Goal: Information Seeking & Learning: Learn about a topic

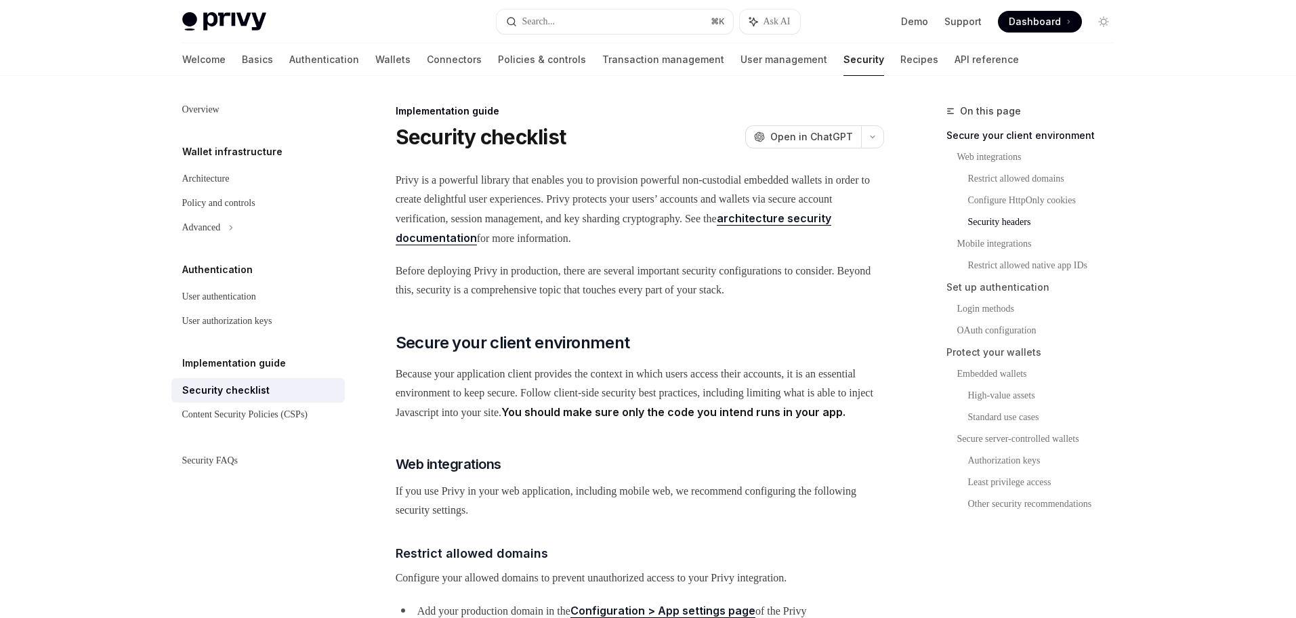
scroll to position [787, 0]
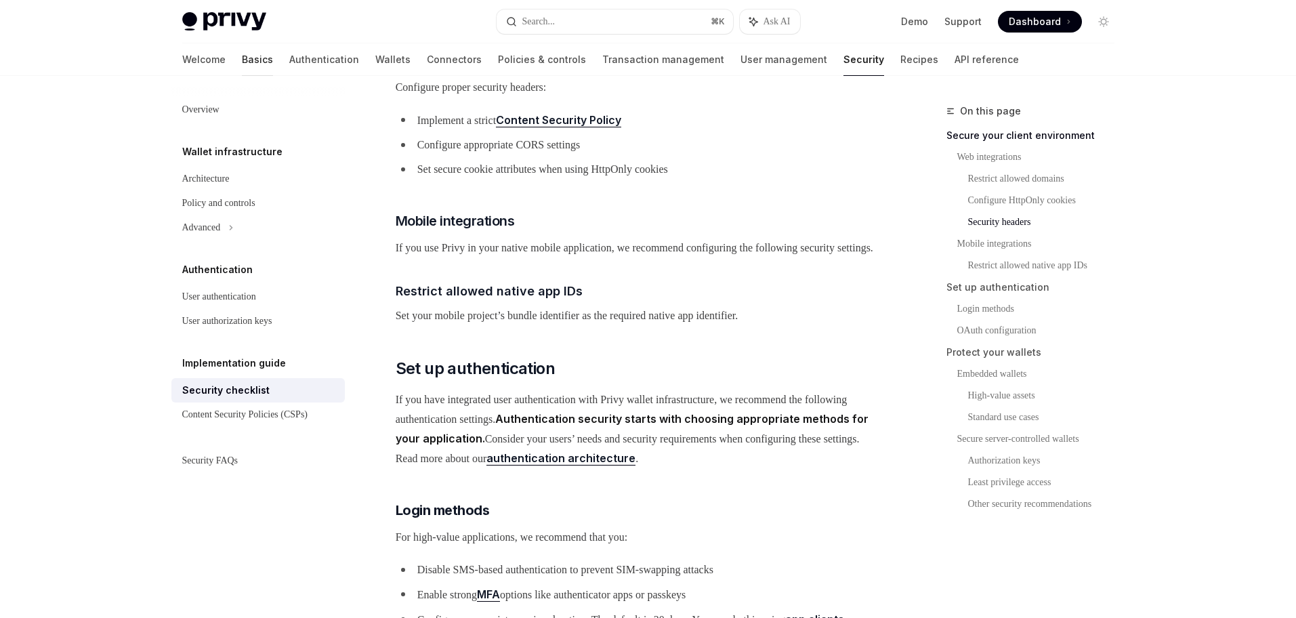
click at [242, 61] on link "Basics" at bounding box center [257, 59] width 31 height 33
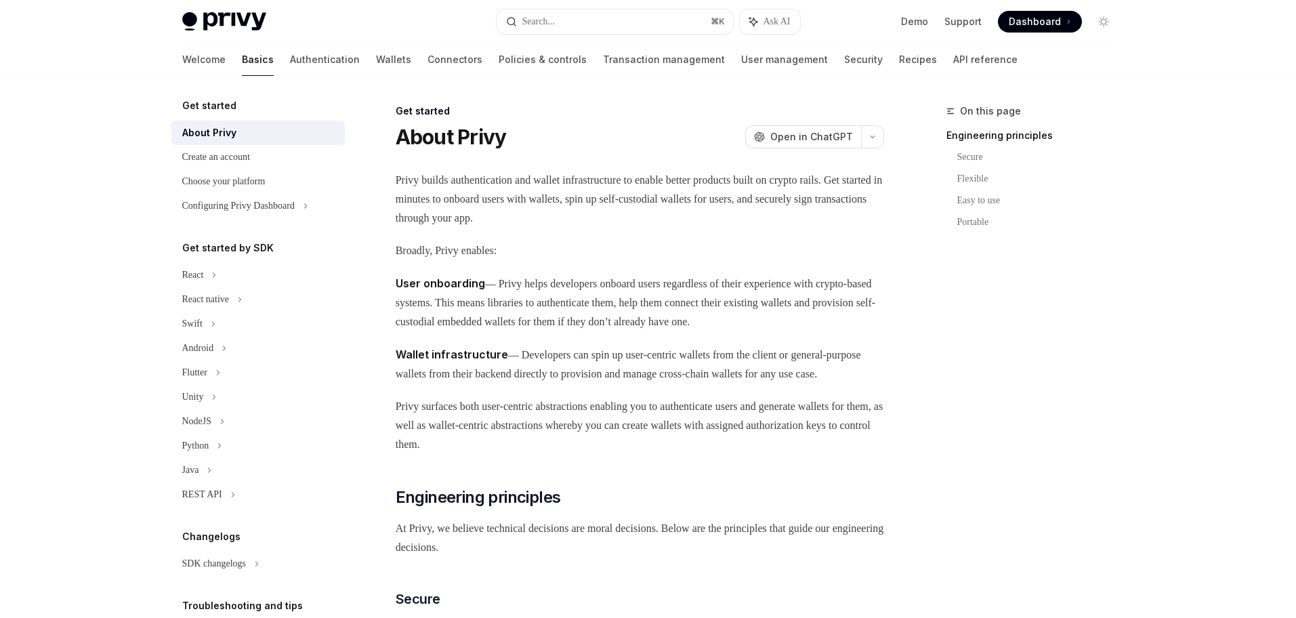
type textarea "*"
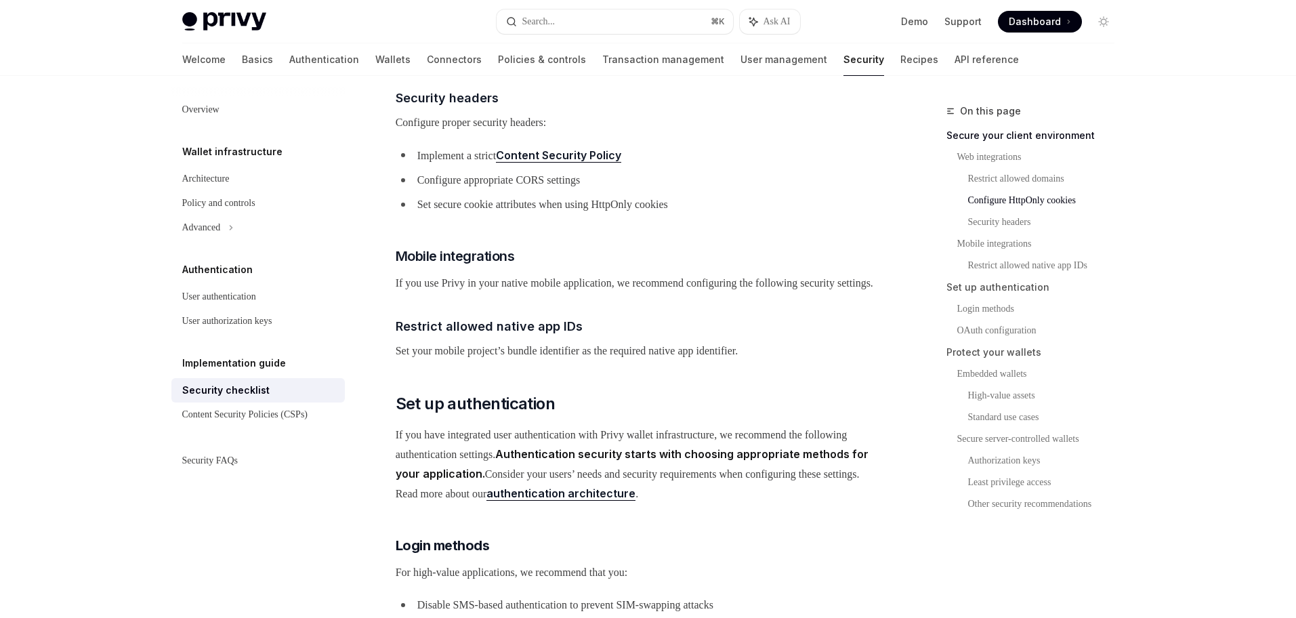
scroll to position [752, 0]
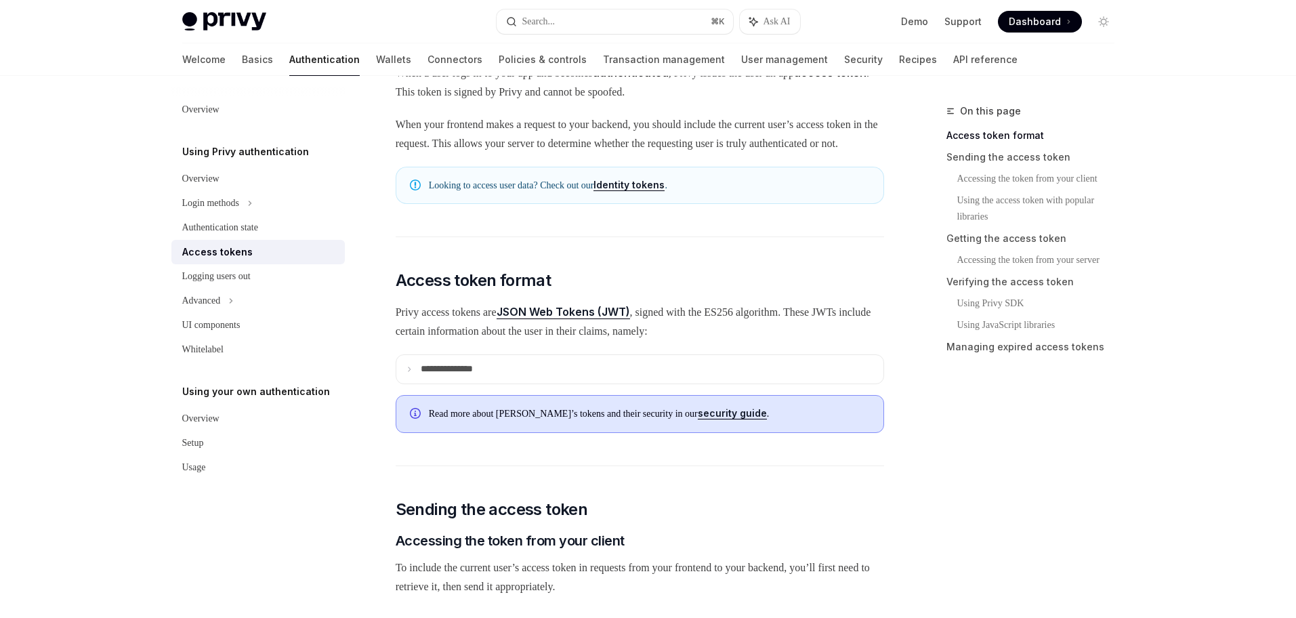
scroll to position [109, 0]
